Goal: Task Accomplishment & Management: Complete application form

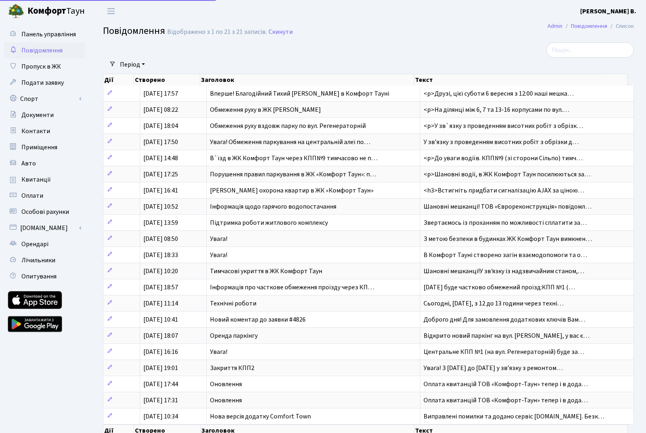
select select "25"
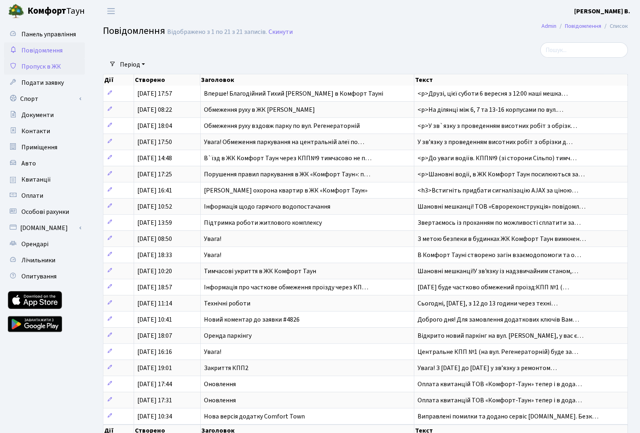
click at [52, 69] on span "Пропуск в ЖК" at bounding box center [41, 66] width 40 height 9
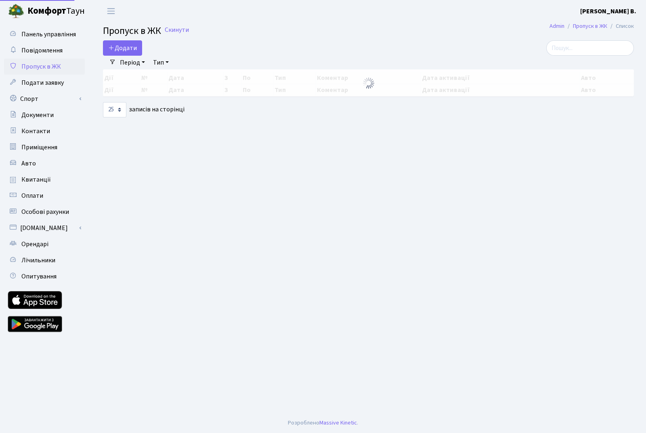
select select "25"
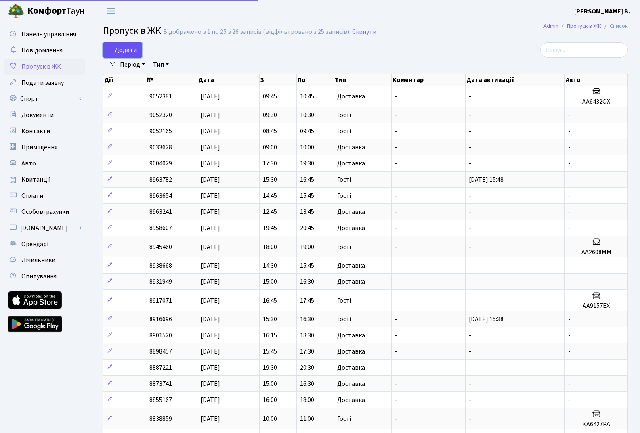
click at [139, 50] on link "Додати" at bounding box center [122, 49] width 39 height 15
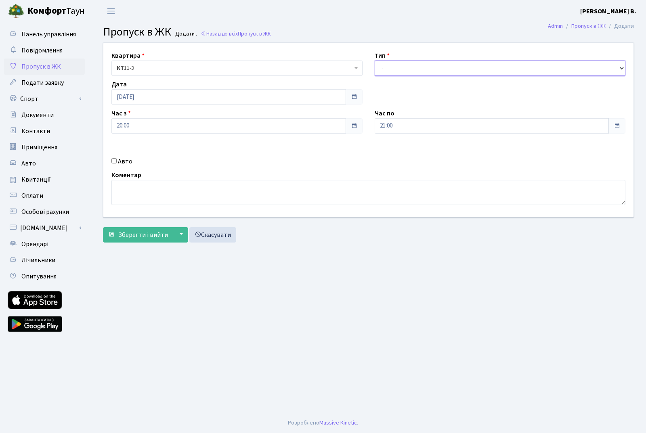
click at [404, 66] on select "- Доставка Таксі Гості Сервіс" at bounding box center [500, 68] width 251 height 15
select select "1"
click at [375, 61] on select "- Доставка Таксі Гості Сервіс" at bounding box center [500, 68] width 251 height 15
click at [136, 233] on span "Зберегти і вийти" at bounding box center [143, 234] width 50 height 9
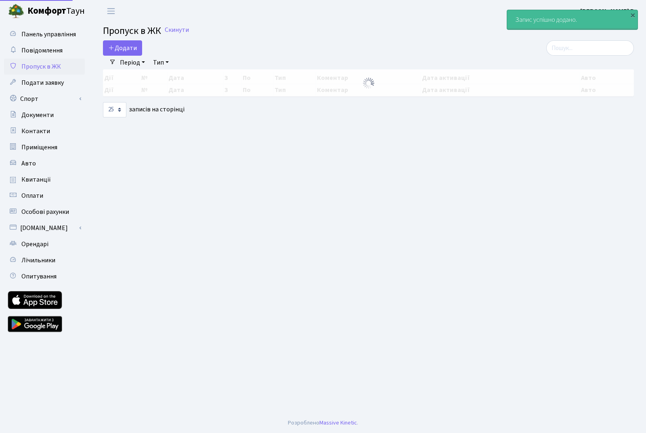
select select "25"
